Goal: Task Accomplishment & Management: Complete application form

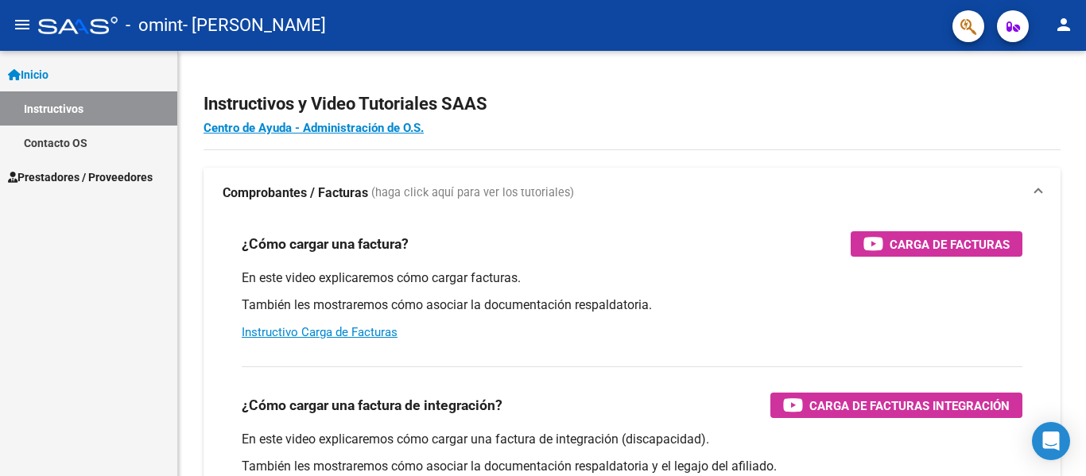
click at [79, 175] on span "Prestadores / Proveedores" at bounding box center [80, 177] width 145 height 17
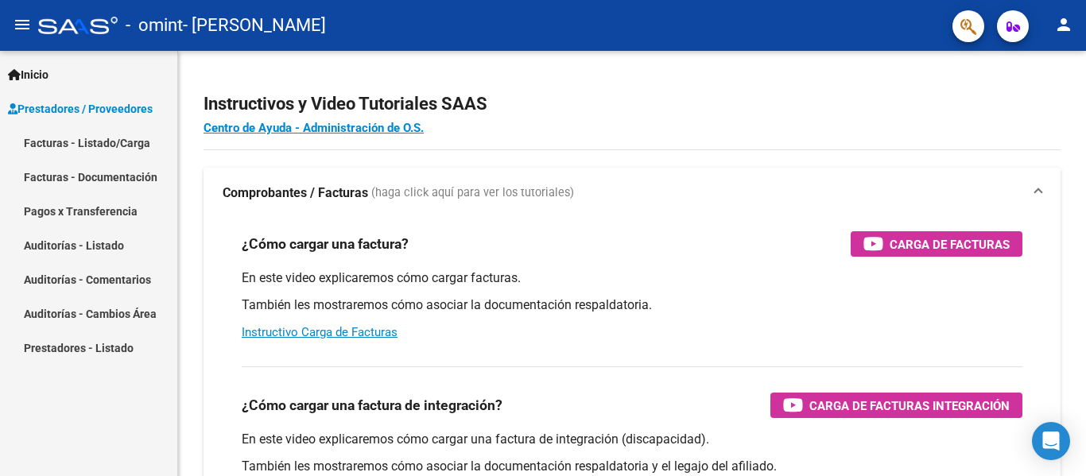
click at [108, 146] on link "Facturas - Listado/Carga" at bounding box center [88, 143] width 177 height 34
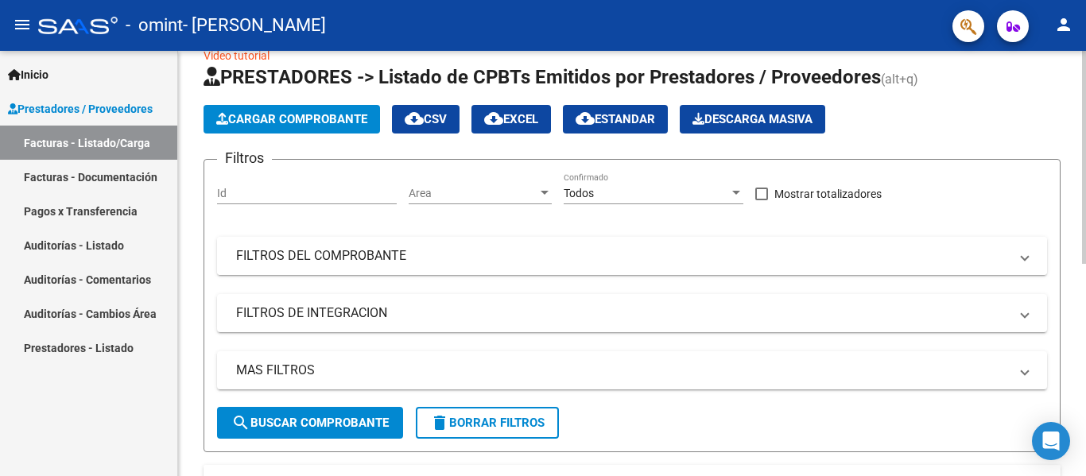
scroll to position [26, 0]
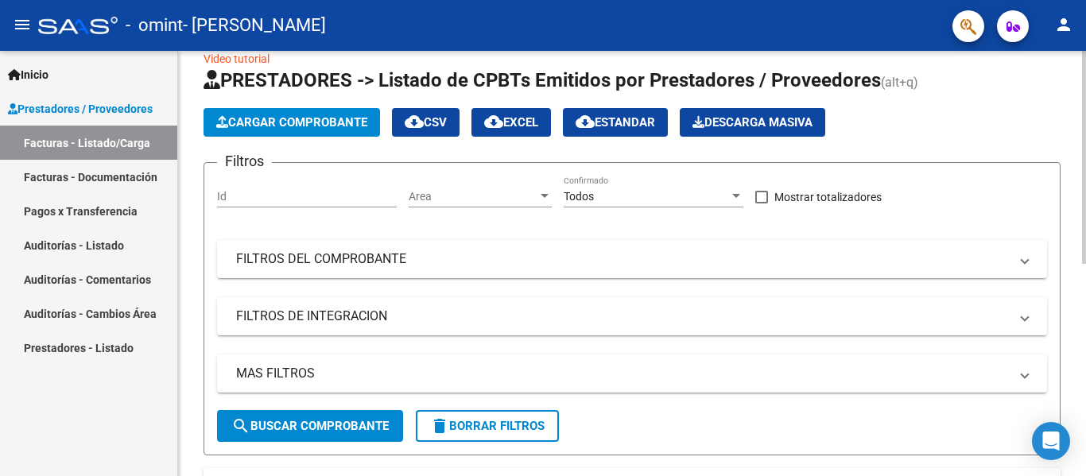
click at [305, 121] on span "Cargar Comprobante" at bounding box center [291, 122] width 151 height 14
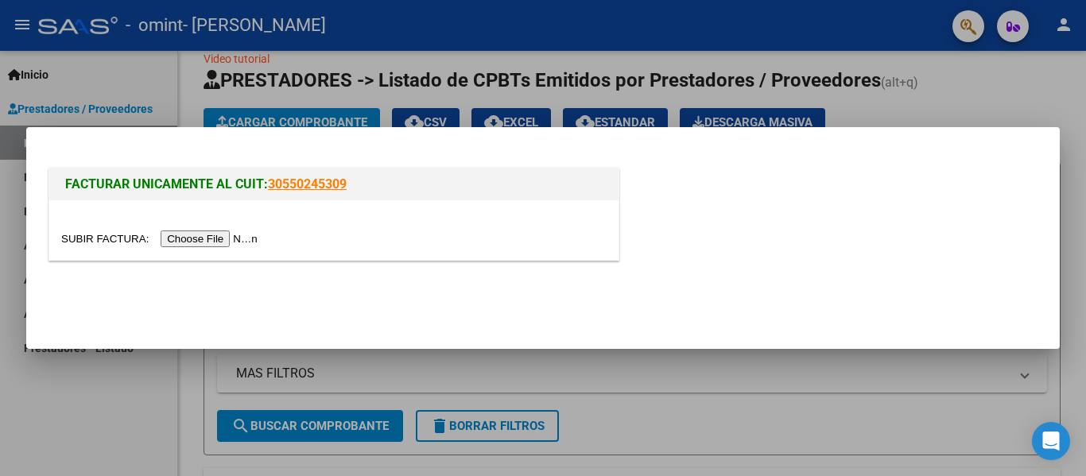
click at [234, 239] on input "file" at bounding box center [161, 239] width 201 height 17
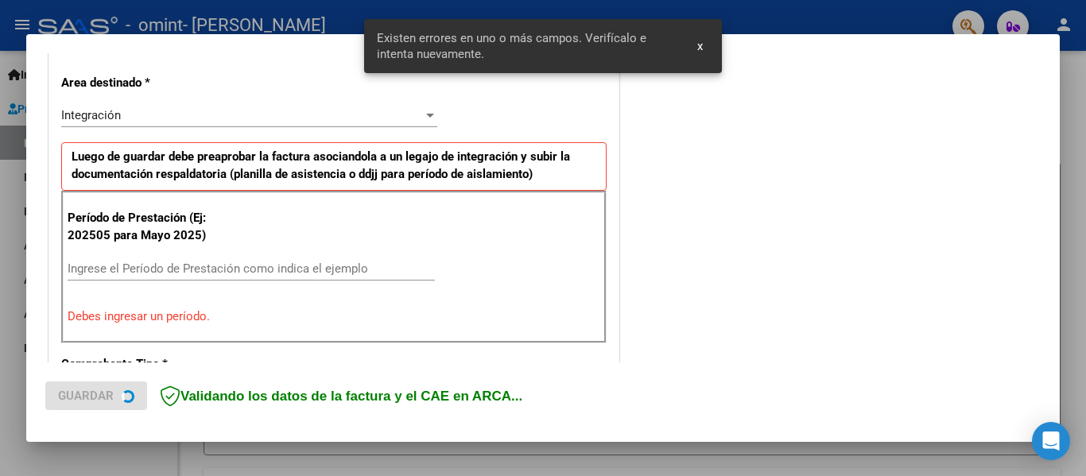
scroll to position [369, 0]
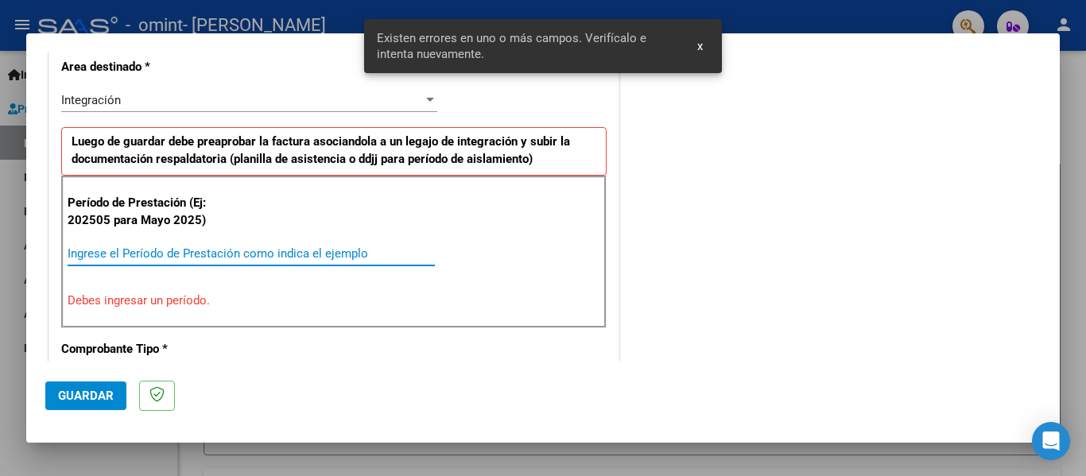
click at [192, 251] on input "Ingrese el Período de Prestación como indica el ejemplo" at bounding box center [251, 253] width 367 height 14
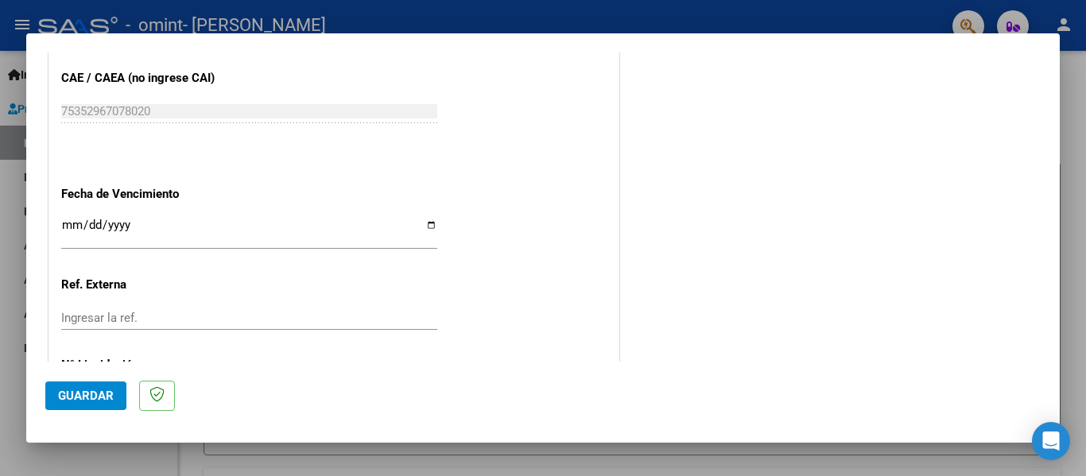
scroll to position [931, 0]
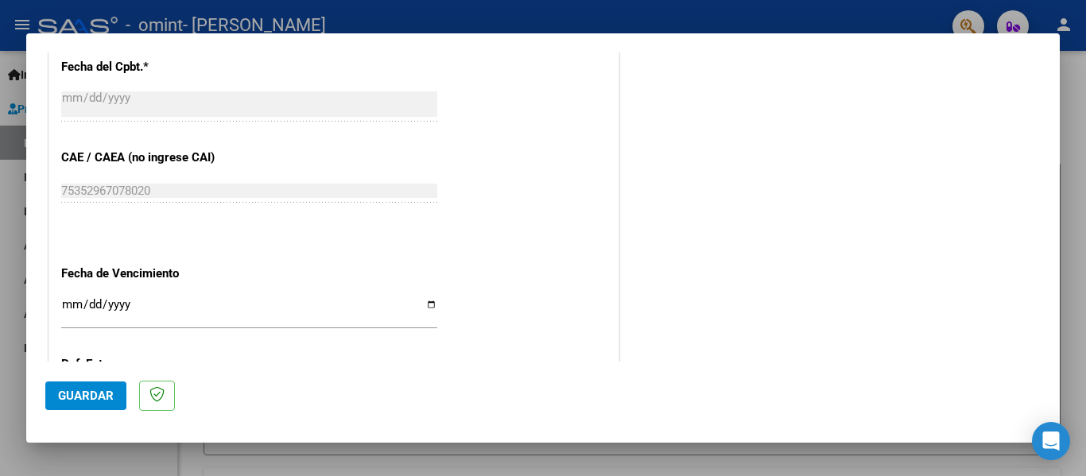
type input "202508"
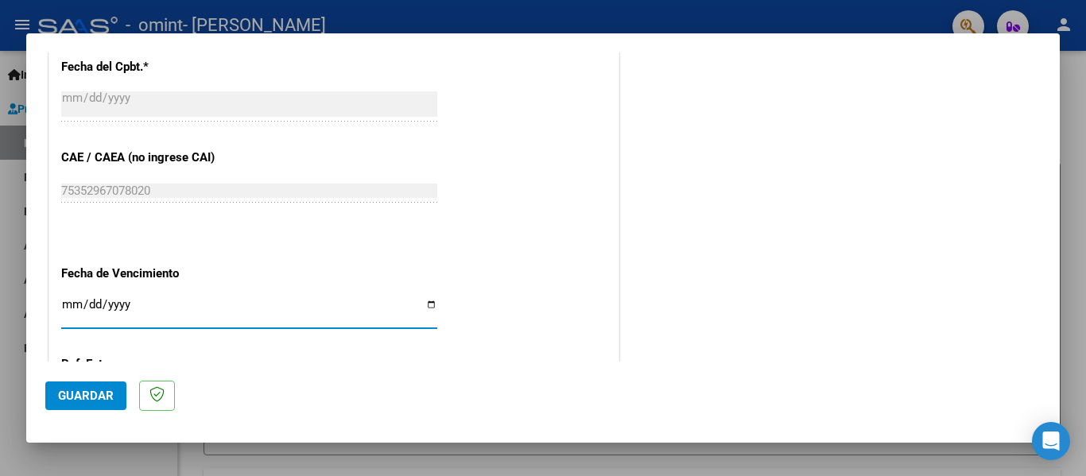
click at [428, 301] on input "Ingresar la fecha" at bounding box center [249, 310] width 376 height 25
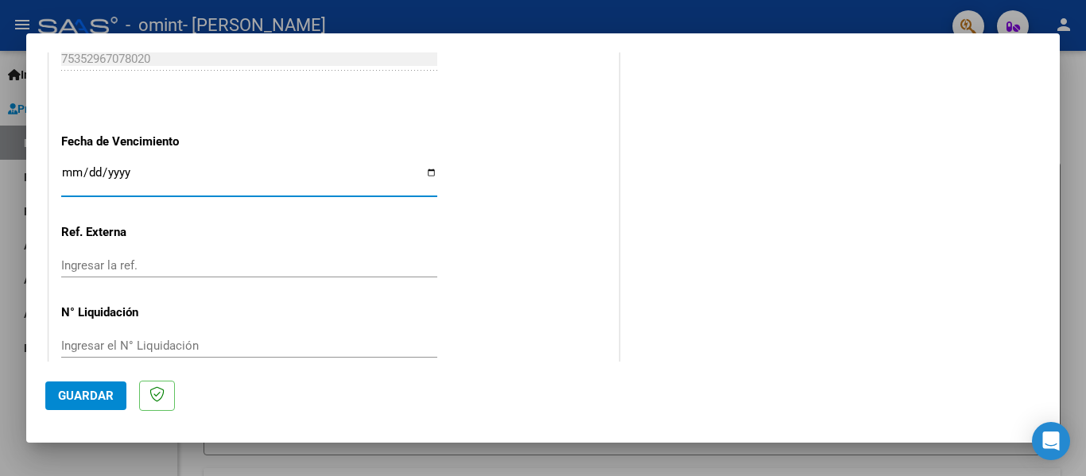
scroll to position [1090, 0]
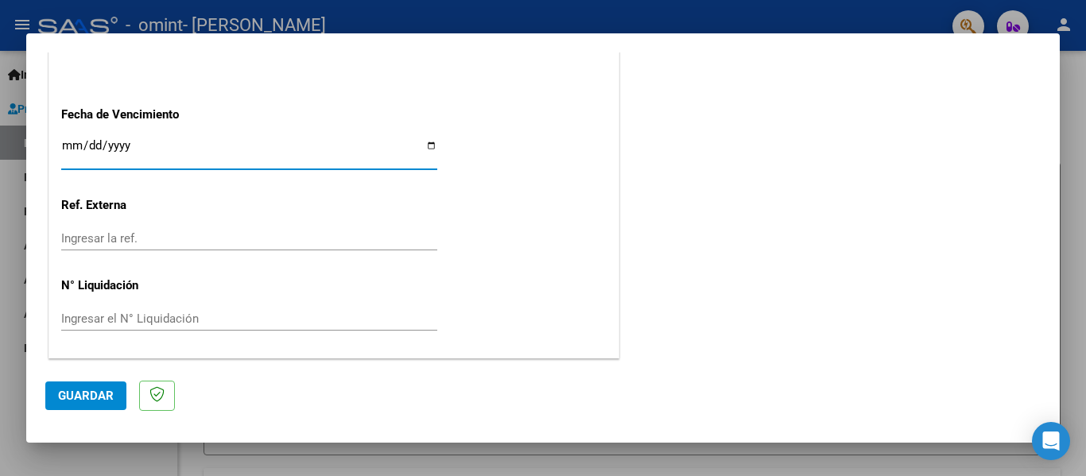
click at [432, 145] on input "Ingresar la fecha" at bounding box center [249, 151] width 376 height 25
type input "[DATE]"
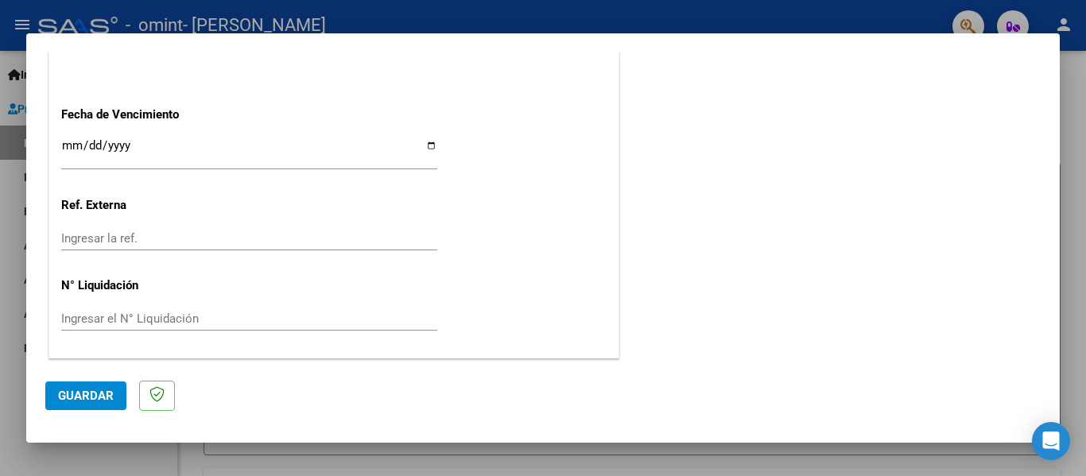
click at [72, 394] on span "Guardar" at bounding box center [86, 396] width 56 height 14
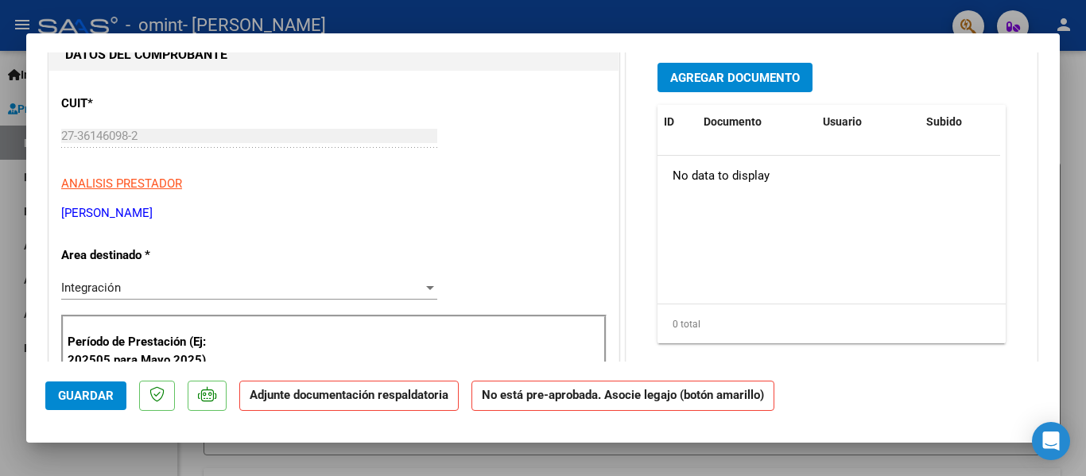
scroll to position [0, 0]
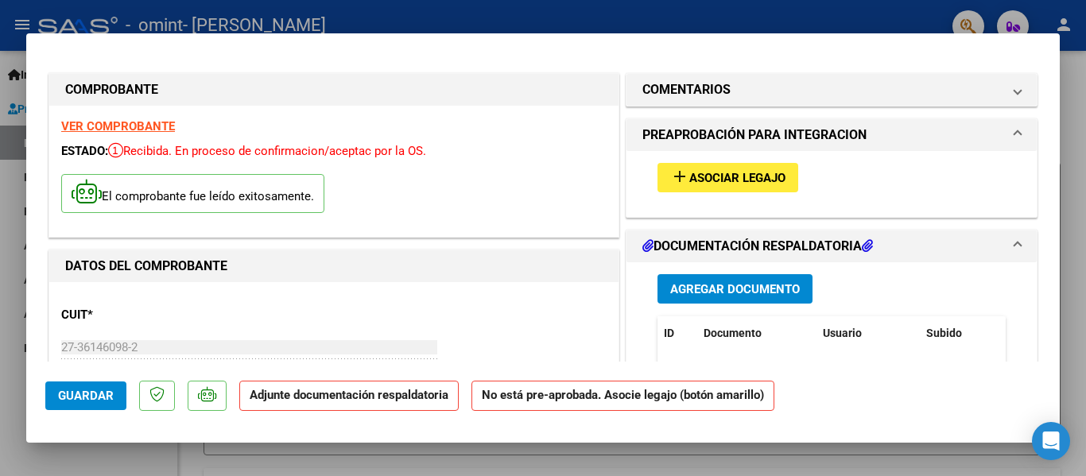
click at [758, 189] on button "add Asociar Legajo" at bounding box center [727, 177] width 141 height 29
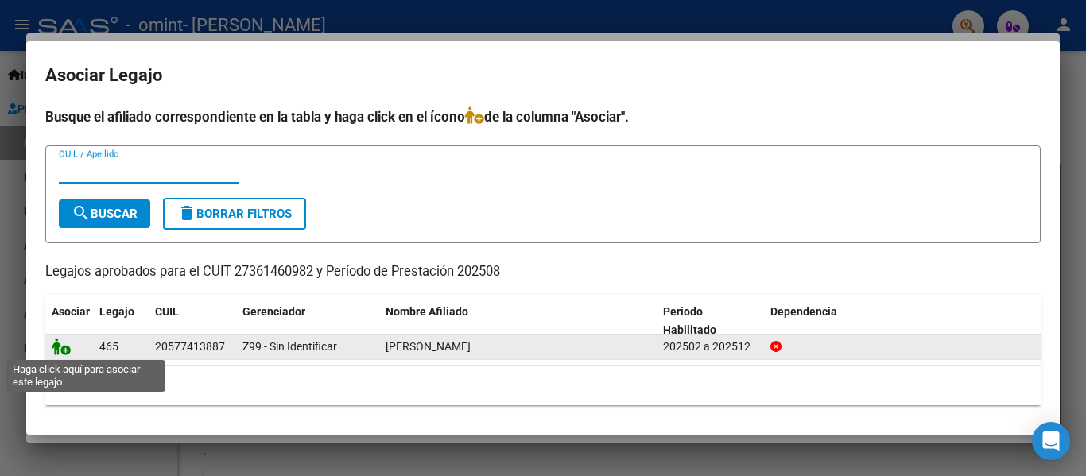
click at [64, 353] on icon at bounding box center [61, 346] width 19 height 17
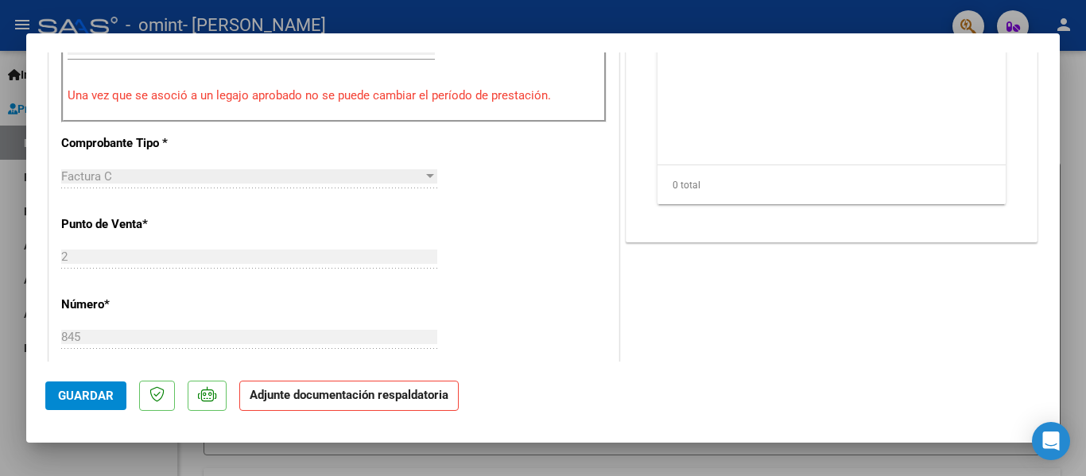
scroll to position [318, 0]
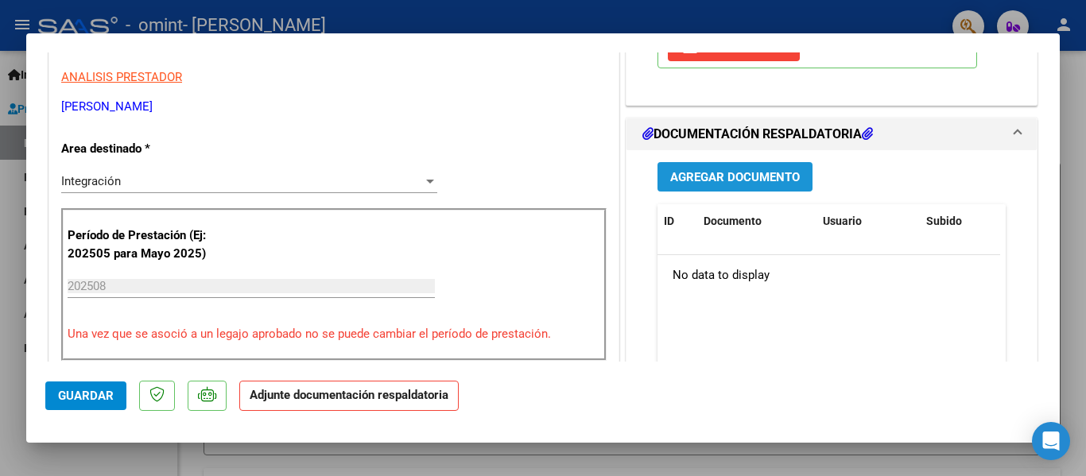
click at [752, 190] on button "Agregar Documento" at bounding box center [734, 176] width 155 height 29
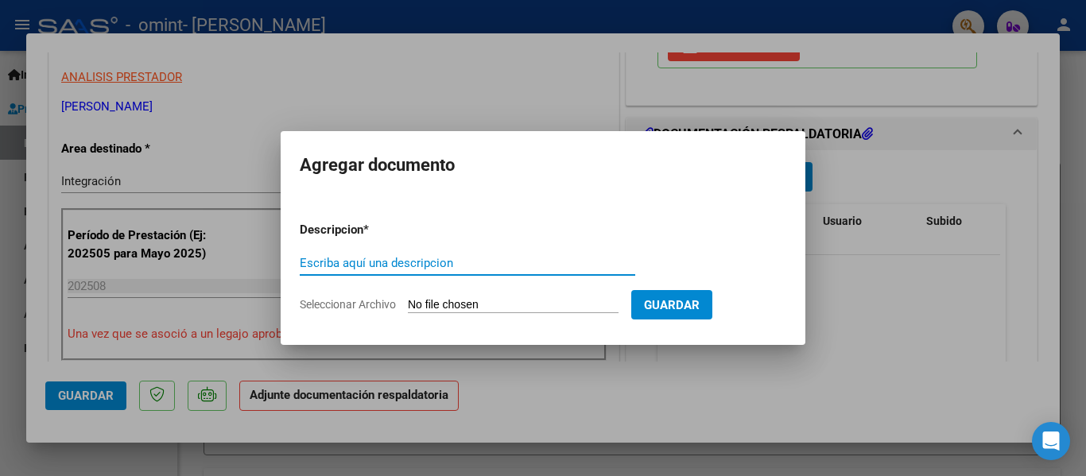
click at [447, 258] on input "Escriba aquí una descripcion" at bounding box center [467, 263] width 335 height 14
type input "a"
type input "ASISTENCIA"
click at [618, 302] on input "Seleccionar Archivo" at bounding box center [513, 305] width 211 height 15
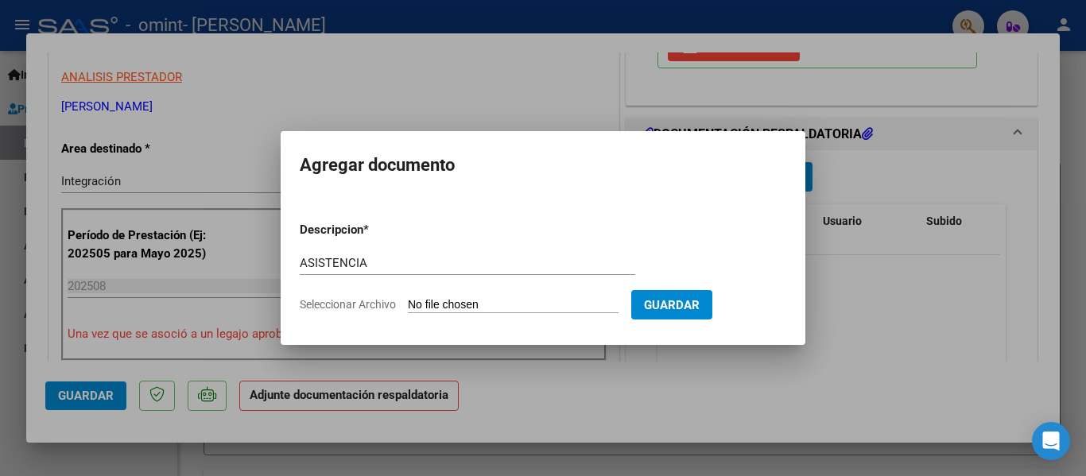
type input "C:\fakepath\Asistencia quesada 082025.pdf"
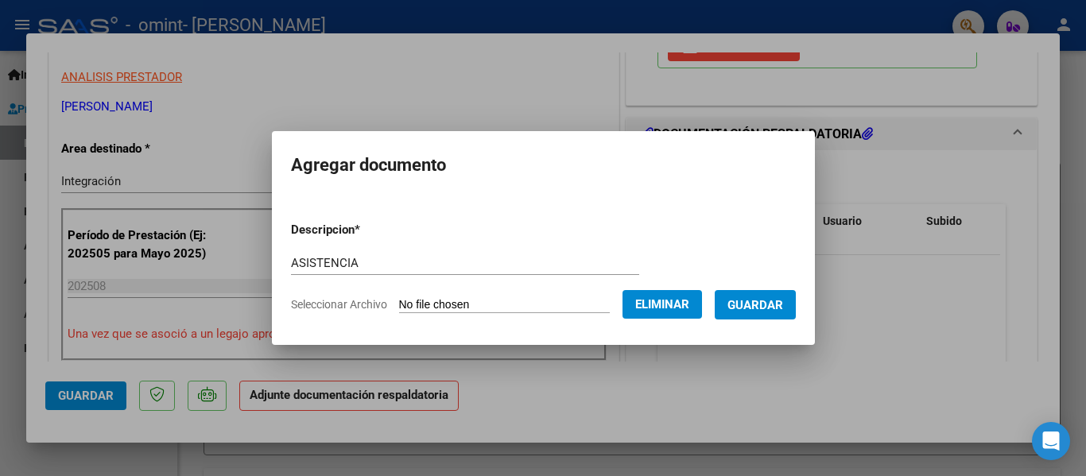
click at [777, 300] on span "Guardar" at bounding box center [755, 305] width 56 height 14
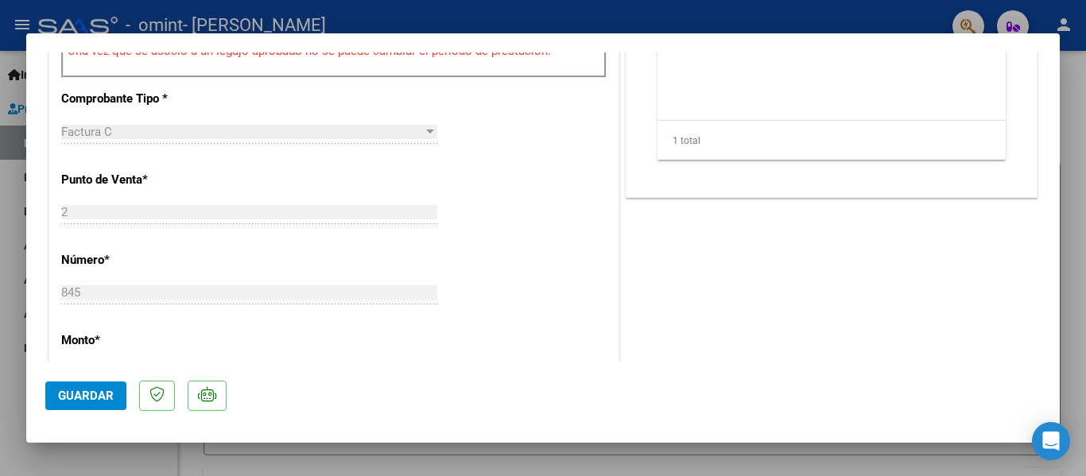
scroll to position [636, 0]
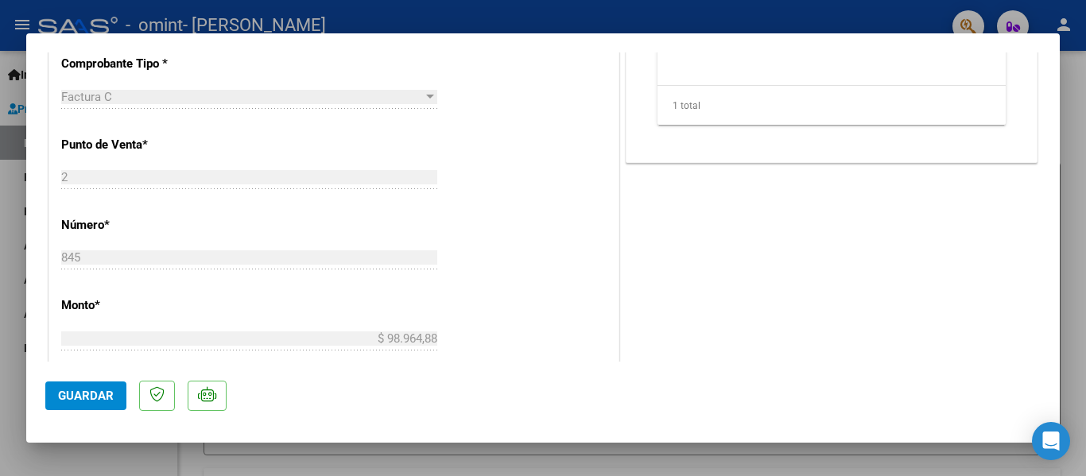
click at [80, 386] on button "Guardar" at bounding box center [85, 396] width 81 height 29
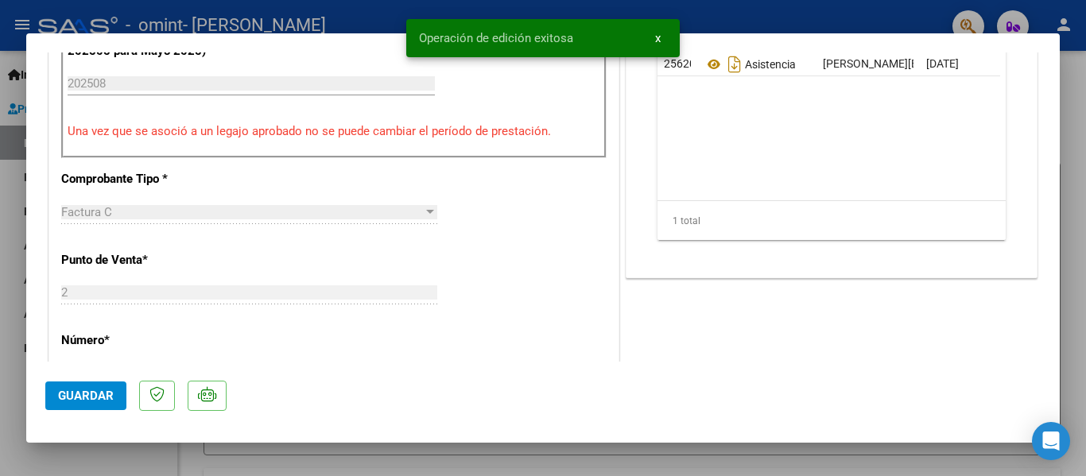
scroll to position [556, 0]
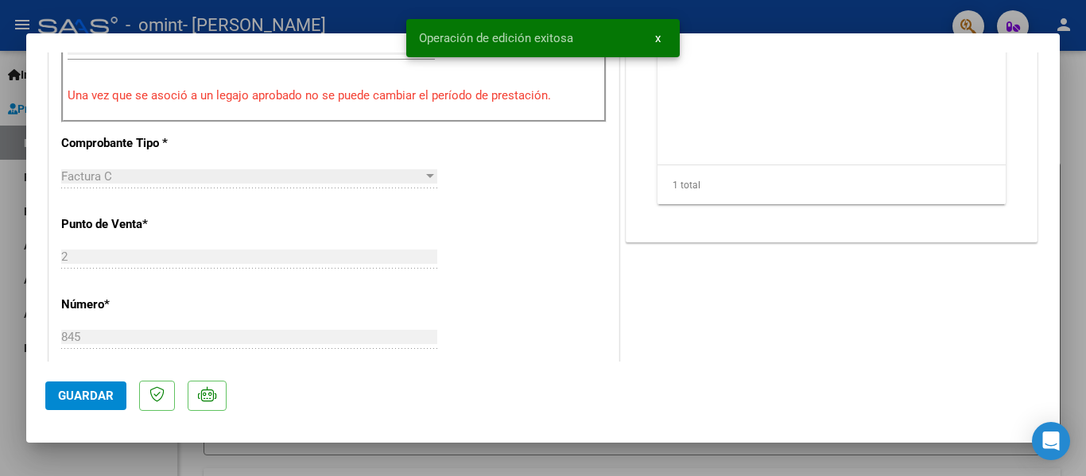
click at [1075, 132] on div at bounding box center [543, 238] width 1086 height 476
type input "$ 0,00"
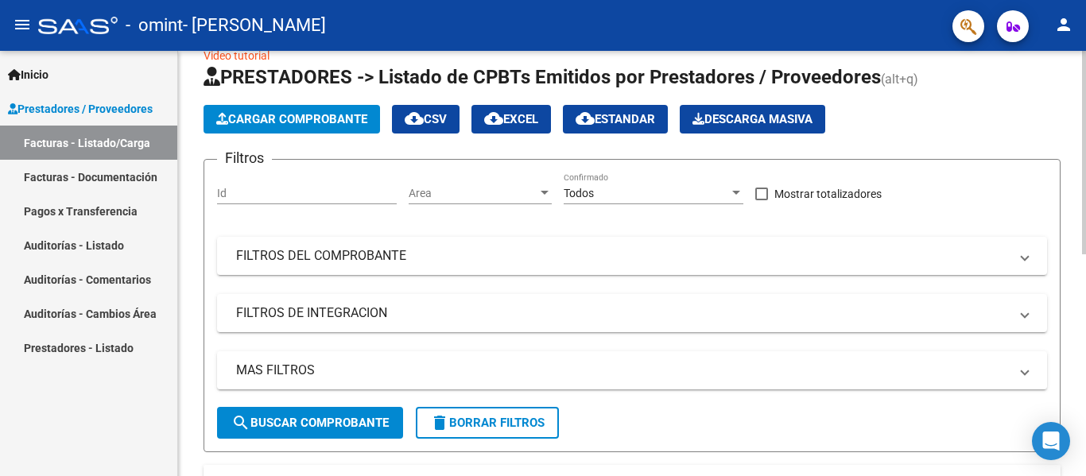
scroll to position [0, 0]
